Goal: Task Accomplishment & Management: Manage account settings

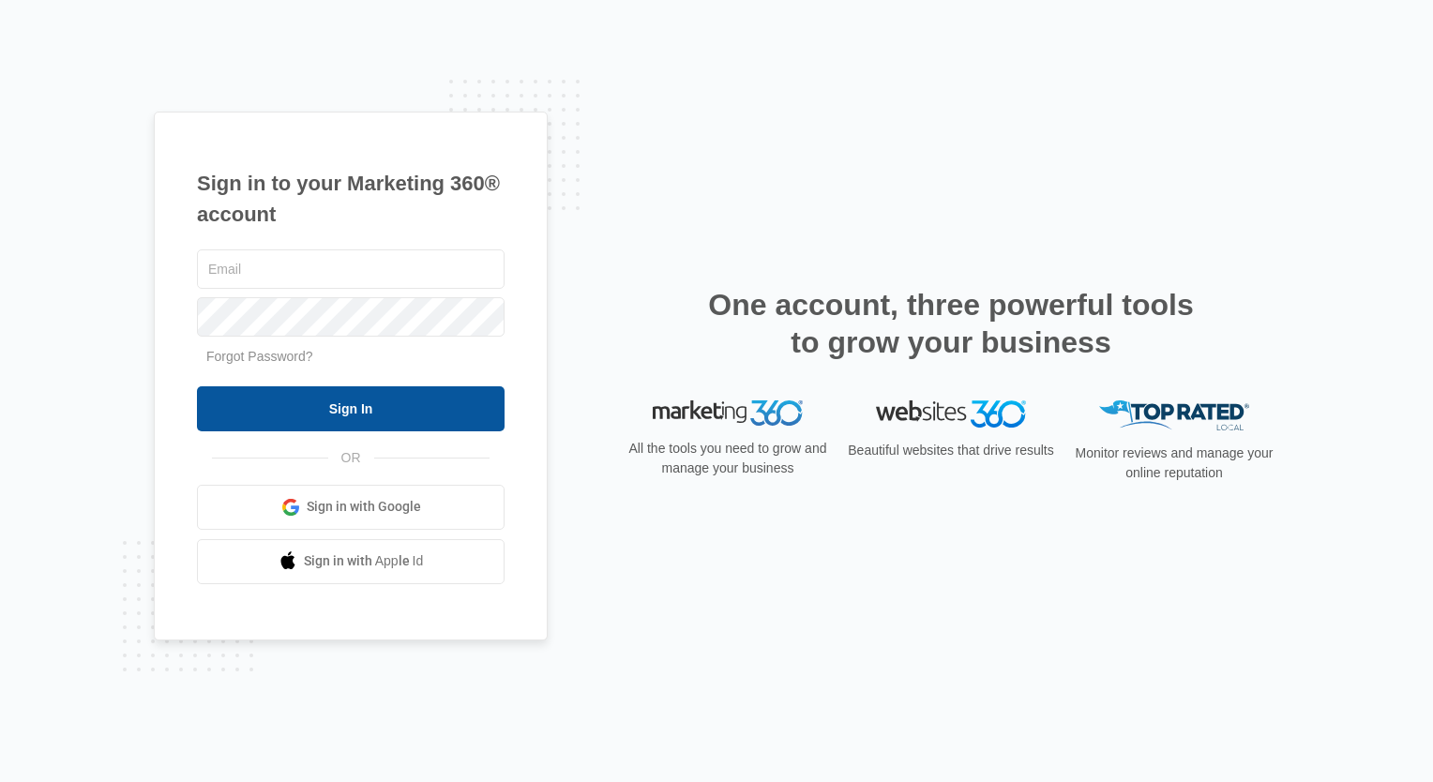
type input "[EMAIL_ADDRESS][PERSON_NAME][DOMAIN_NAME]"
click at [423, 406] on input "Sign In" at bounding box center [351, 408] width 308 height 45
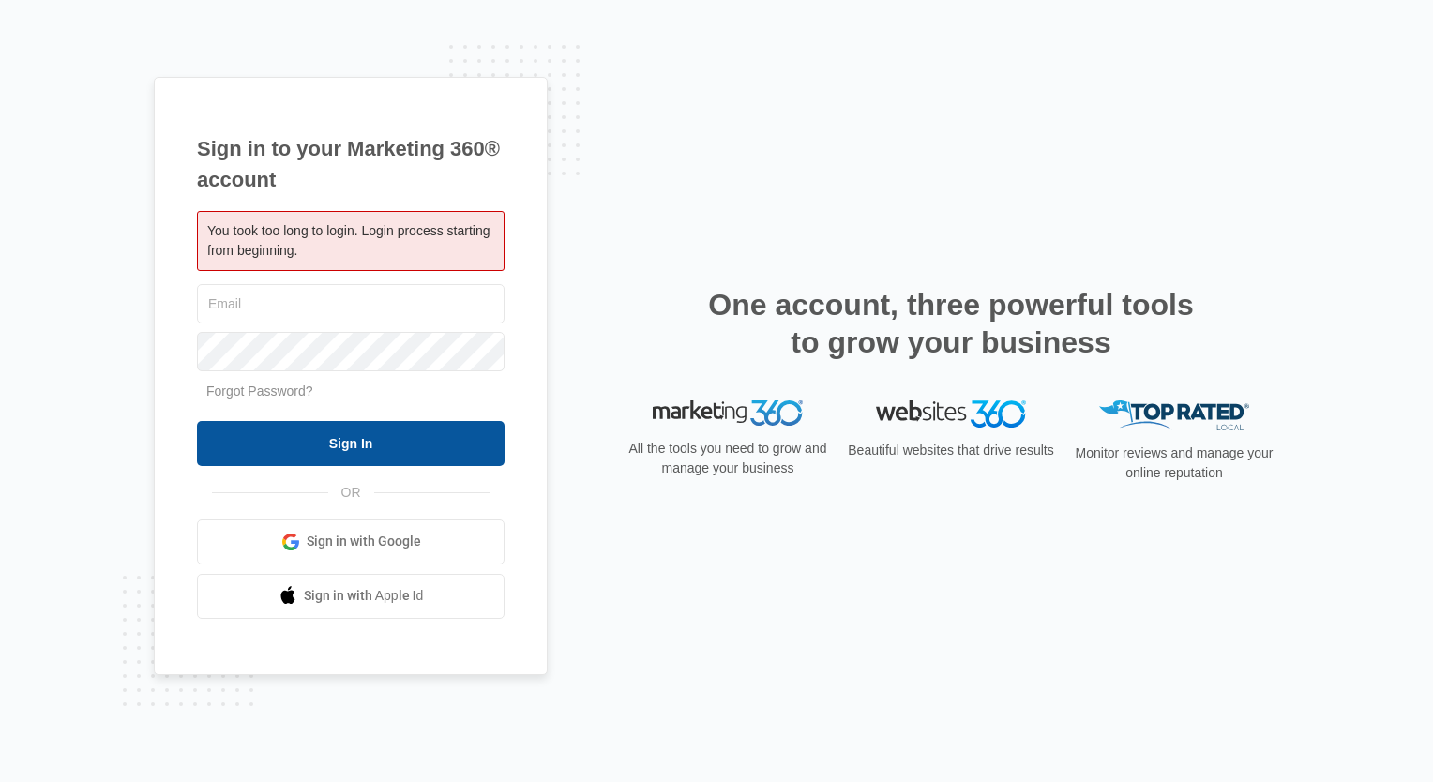
type input "[EMAIL_ADDRESS][PERSON_NAME][DOMAIN_NAME]"
click at [413, 436] on input "Sign In" at bounding box center [351, 443] width 308 height 45
